Goal: Find specific page/section: Find specific page/section

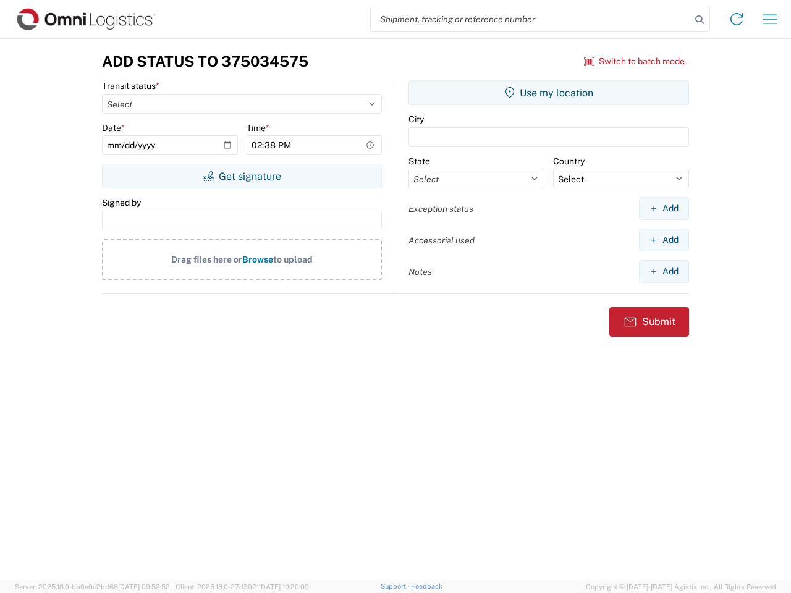
click at [531, 19] on input "search" at bounding box center [531, 18] width 320 height 23
click at [699, 20] on icon at bounding box center [699, 19] width 17 height 17
click at [736, 19] on icon at bounding box center [736, 19] width 20 height 20
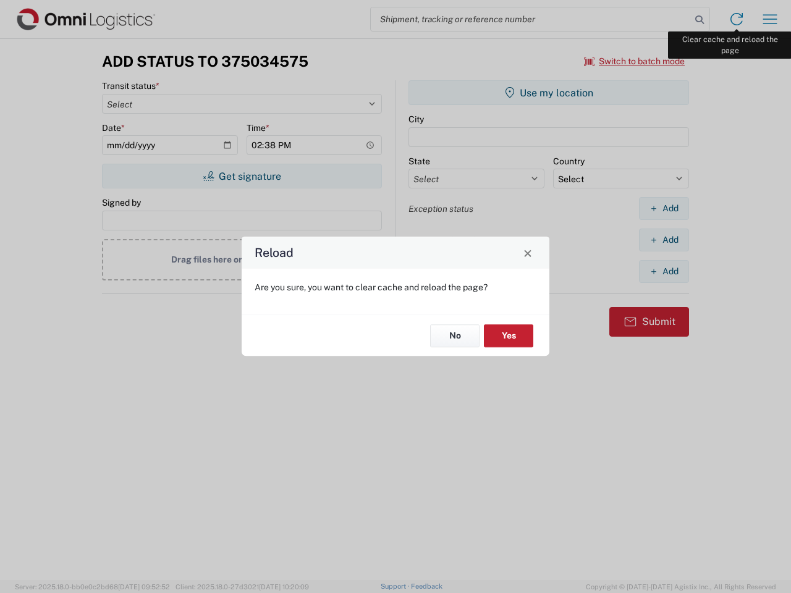
click at [770, 19] on div "Reload Are you sure, you want to clear cache and reload the page? No Yes" at bounding box center [395, 296] width 791 height 593
click at [634, 61] on div "Reload Are you sure, you want to clear cache and reload the page? No Yes" at bounding box center [395, 296] width 791 height 593
click at [241, 176] on div "Reload Are you sure, you want to clear cache and reload the page? No Yes" at bounding box center [395, 296] width 791 height 593
click at [548, 93] on div "Reload Are you sure, you want to clear cache and reload the page? No Yes" at bounding box center [395, 296] width 791 height 593
click at [663, 208] on div "Reload Are you sure, you want to clear cache and reload the page? No Yes" at bounding box center [395, 296] width 791 height 593
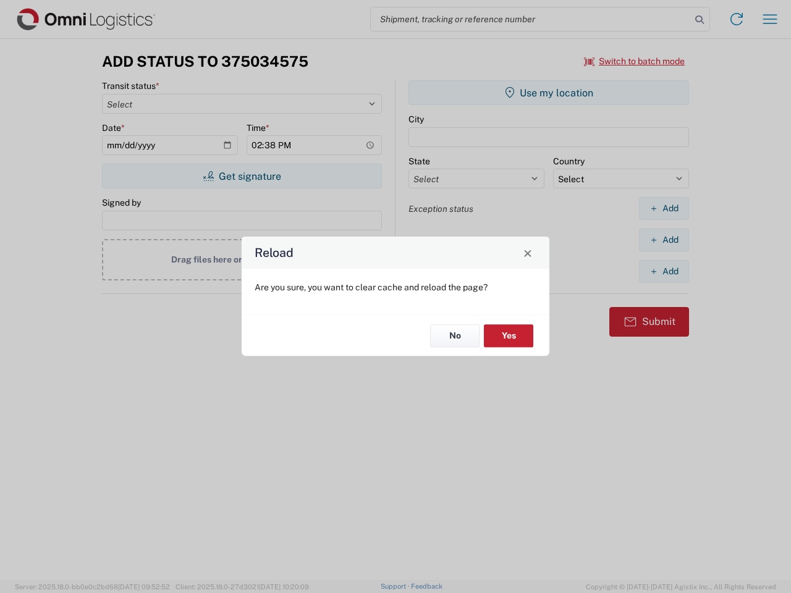
click at [663, 240] on div "Reload Are you sure, you want to clear cache and reload the page? No Yes" at bounding box center [395, 296] width 791 height 593
click at [663, 271] on div "Reload Are you sure, you want to clear cache and reload the page? No Yes" at bounding box center [395, 296] width 791 height 593
